Goal: Information Seeking & Learning: Learn about a topic

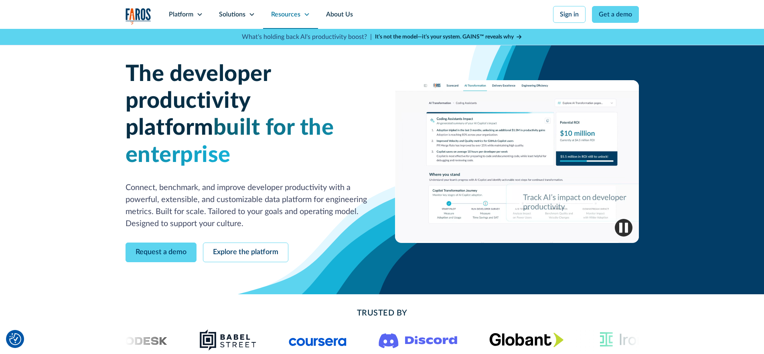
click at [303, 14] on icon at bounding box center [306, 14] width 6 height 6
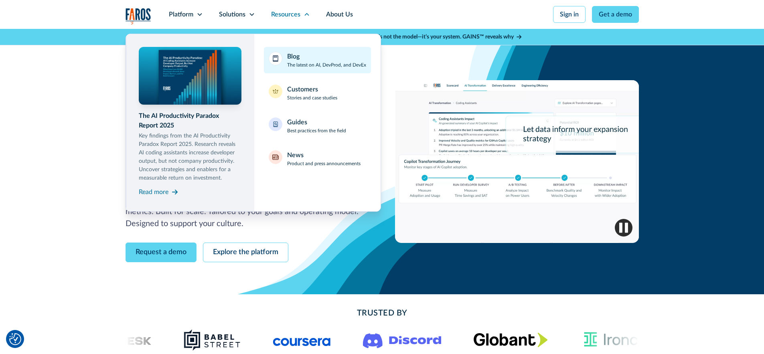
click at [303, 63] on p "The latest on AI, DevProd, and DevEx" at bounding box center [326, 64] width 79 height 7
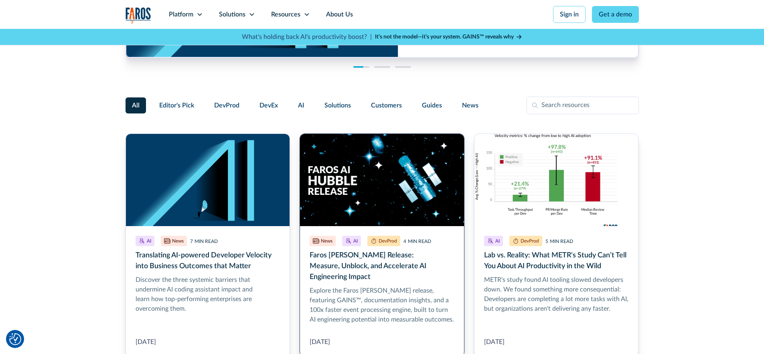
scroll to position [215, 0]
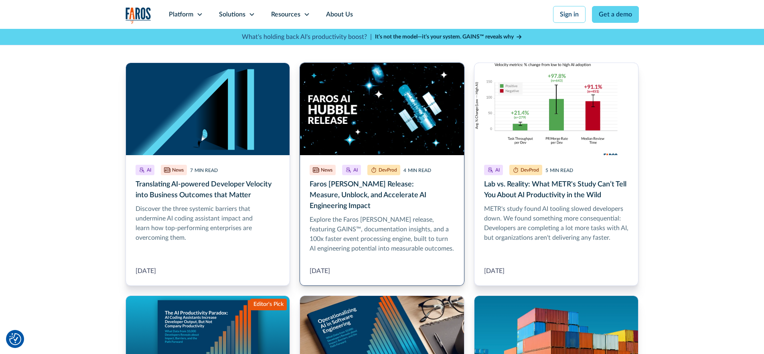
click at [413, 192] on link "Faros AI Hubble Release: Measure, Unblock, and Accelerate AI Engineering Impact" at bounding box center [381, 174] width 165 height 223
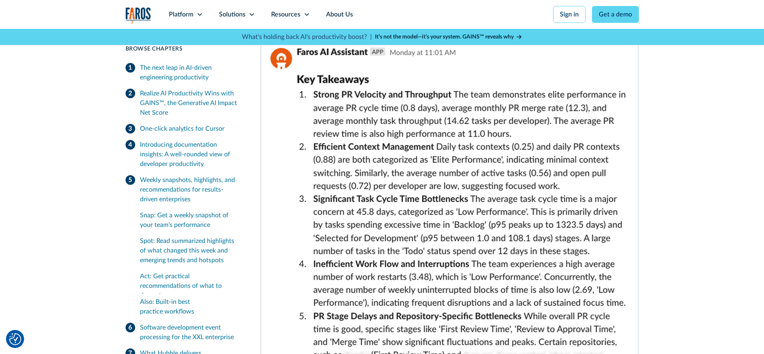
scroll to position [3697, 0]
